Goal: Information Seeking & Learning: Learn about a topic

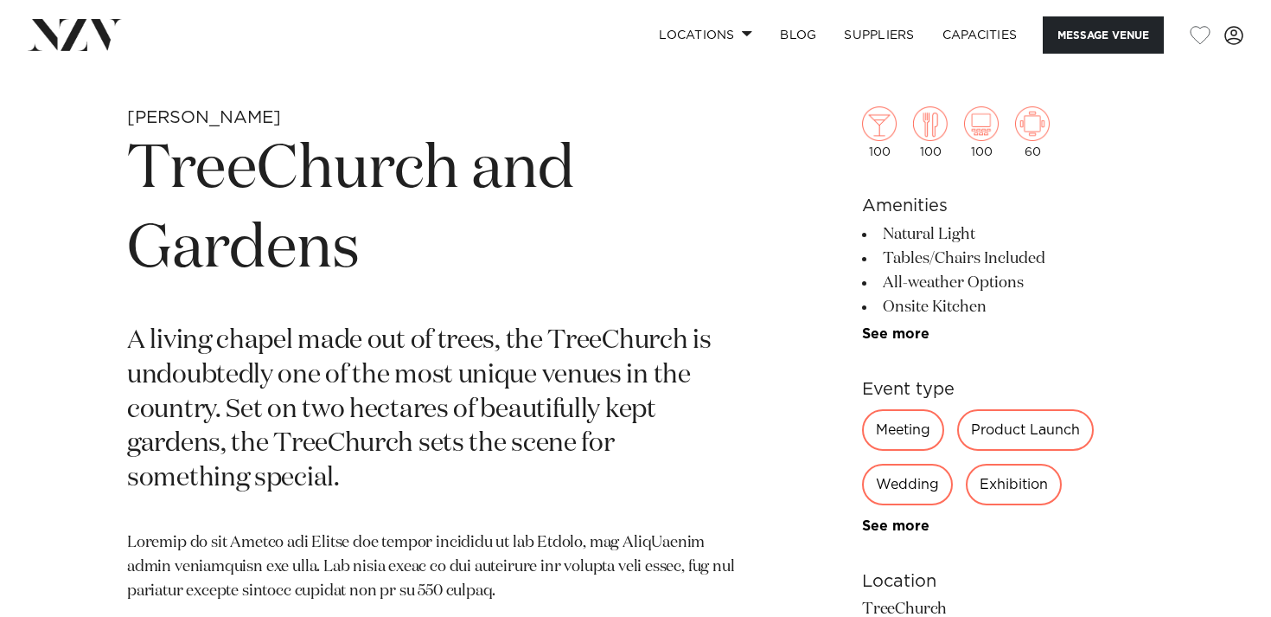
scroll to position [646, 0]
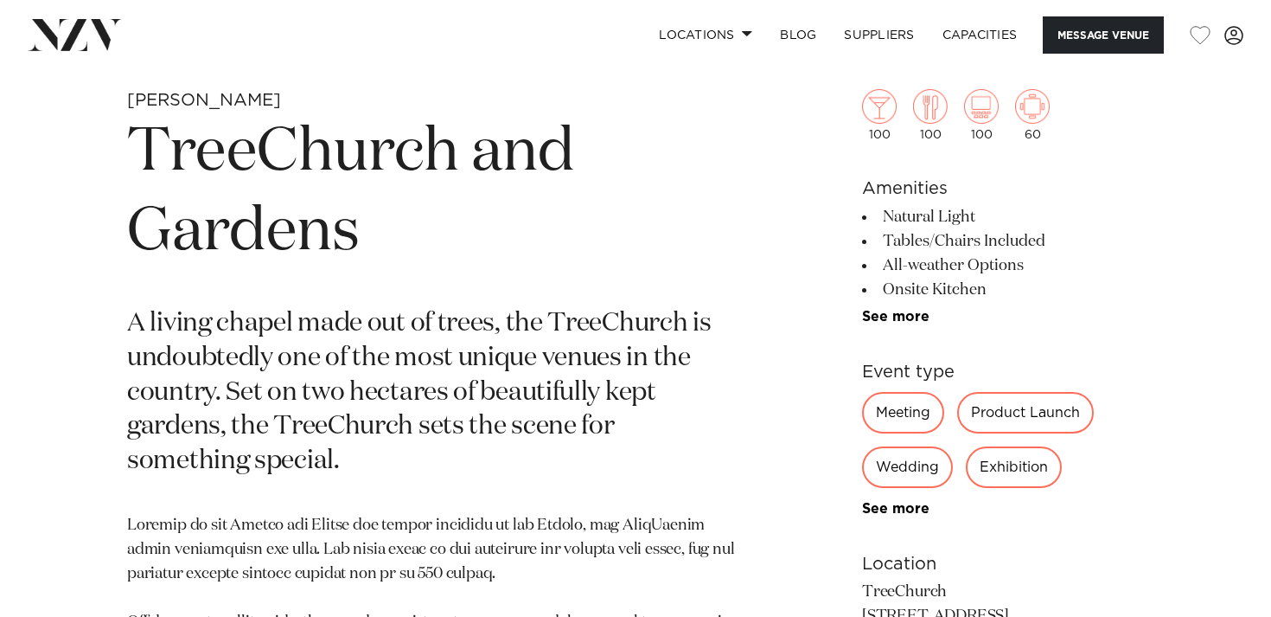
drag, startPoint x: 931, startPoint y: 239, endPoint x: 919, endPoint y: 303, distance: 65.1
click at [919, 303] on ul "Natural Light Tables/Chairs Included All-weather Options Onsite Kitchen Onsite …" at bounding box center [1003, 264] width 282 height 119
click at [887, 314] on link "See more" at bounding box center [929, 317] width 135 height 14
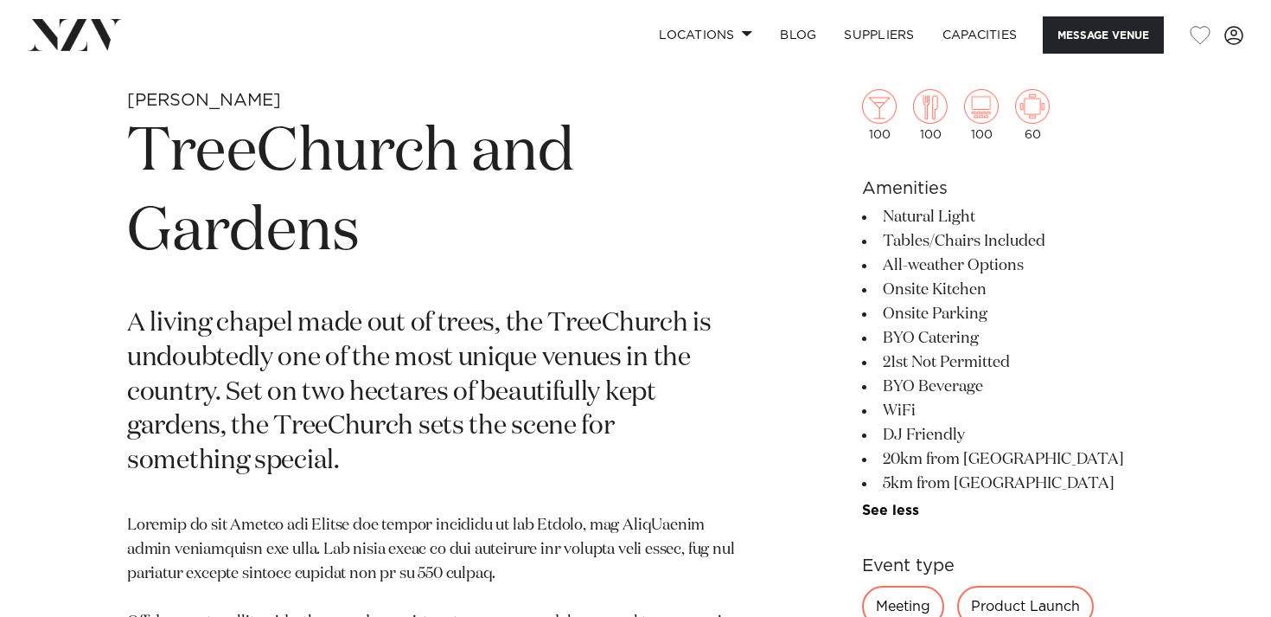
click at [822, 386] on div "Hamilton TreeChurch and Gardens A living chapel made out of trees, the TreeChur…" at bounding box center [636, 624] width 1244 height 1071
click at [618, 322] on p "A living chapel made out of trees, the TreeChurch is undoubtedly one of the mos…" at bounding box center [433, 393] width 612 height 172
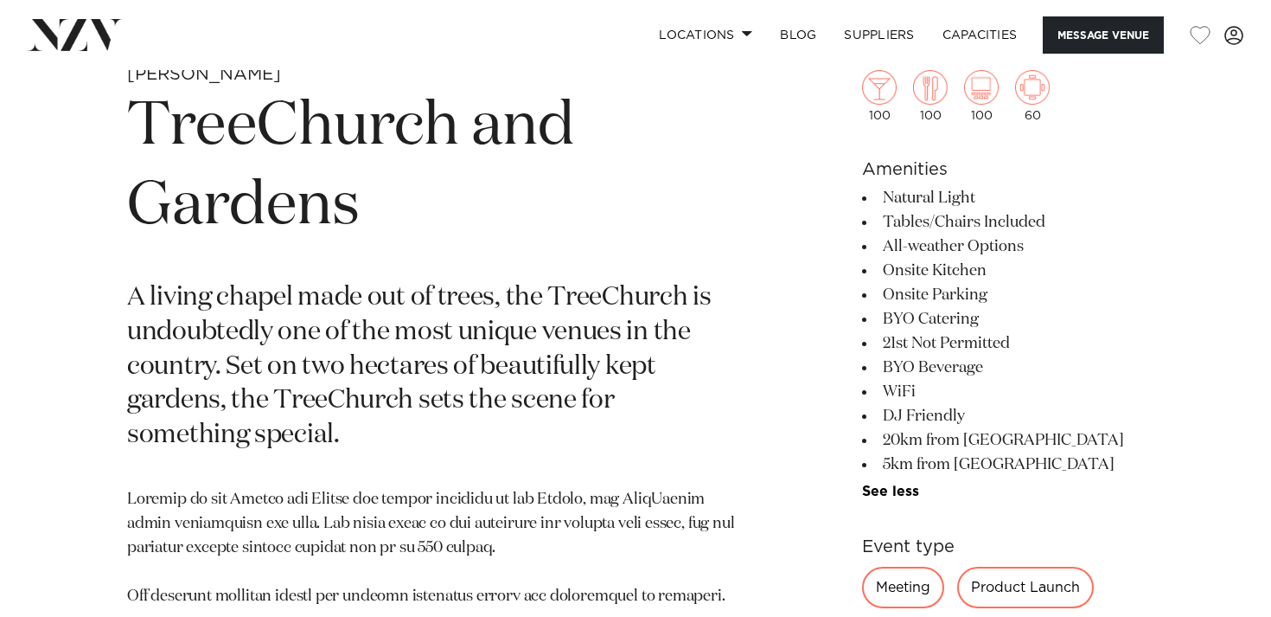
scroll to position [691, 0]
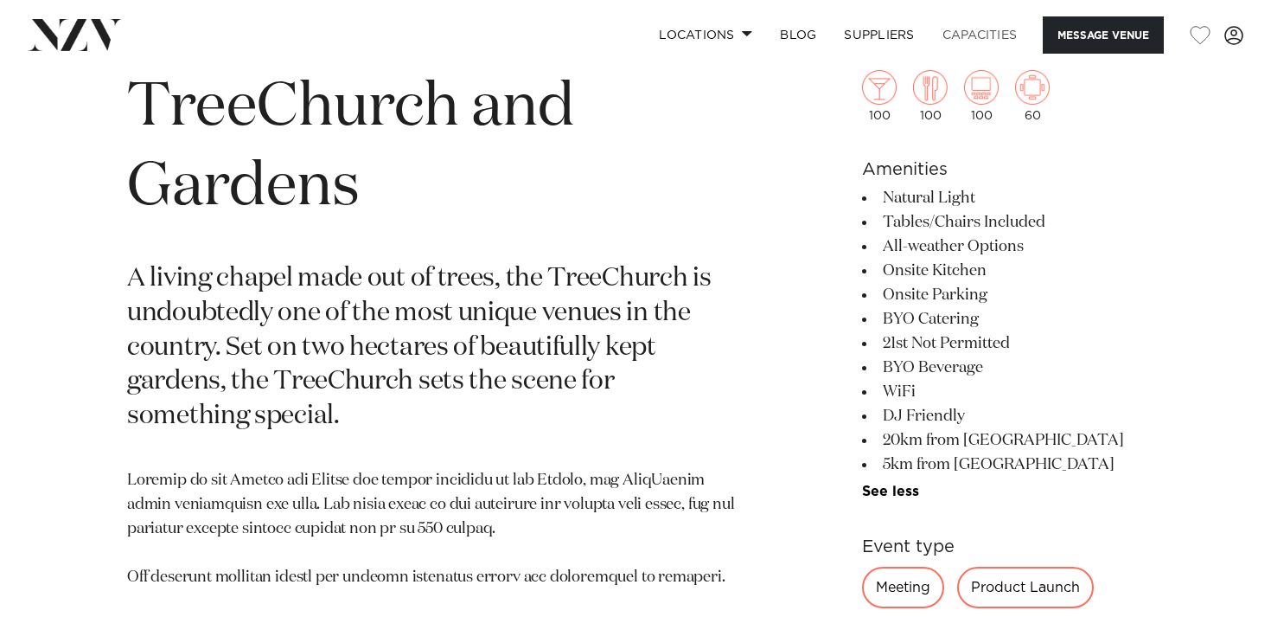
click at [963, 34] on link "Capacities" at bounding box center [980, 34] width 103 height 37
click at [999, 24] on link "Capacities" at bounding box center [980, 34] width 103 height 37
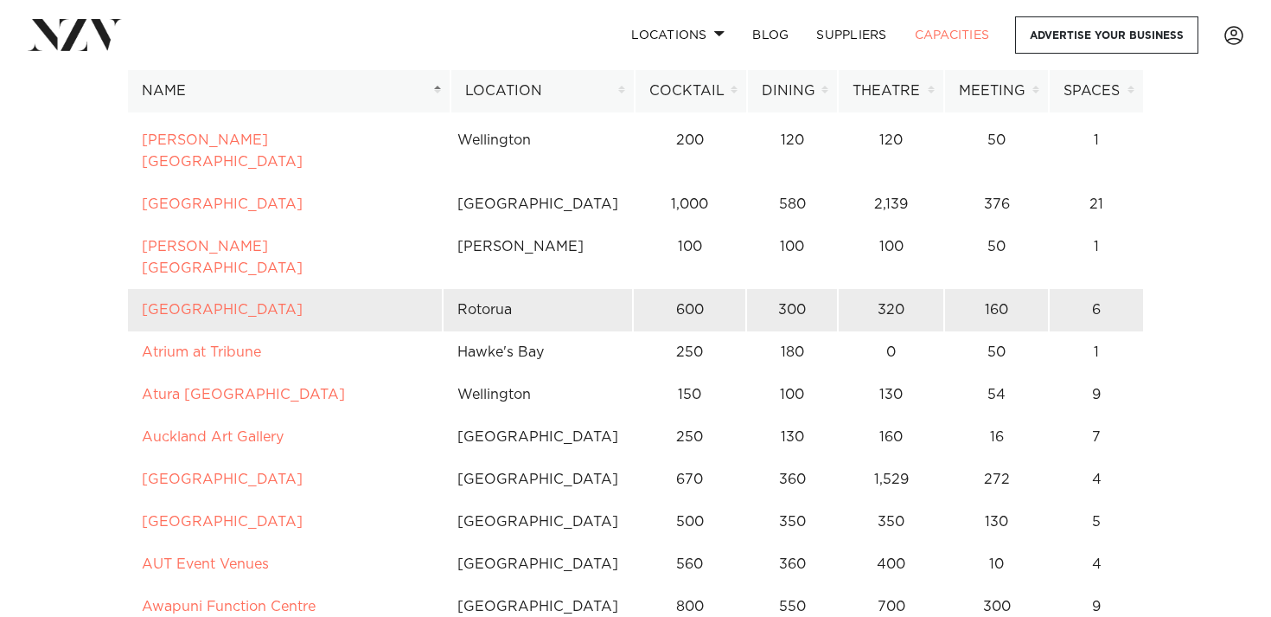
scroll to position [471, 0]
